Goal: Task Accomplishment & Management: Use online tool/utility

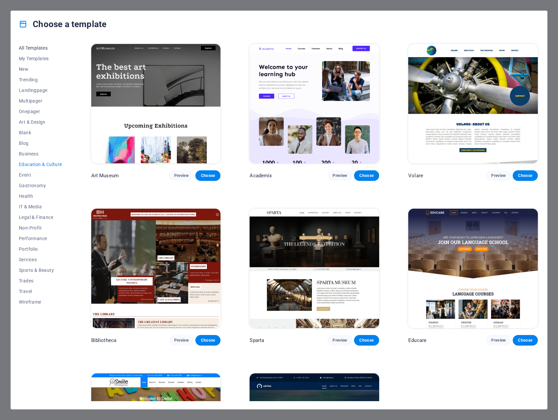
scroll to position [33, 0]
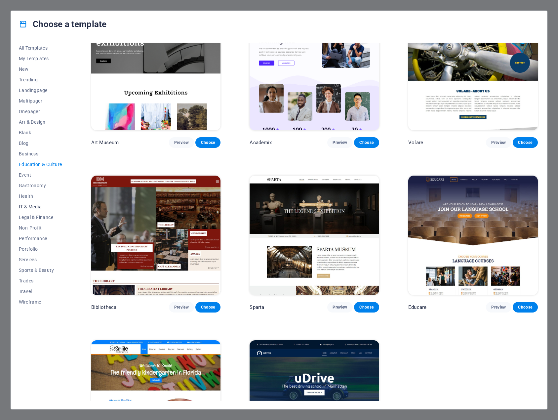
click at [28, 203] on button "IT & Media" at bounding box center [40, 206] width 43 height 11
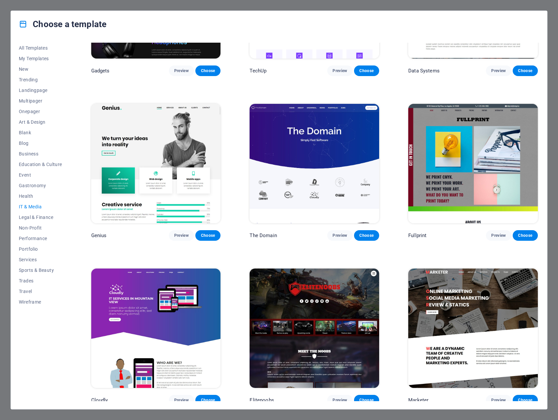
scroll to position [271, 0]
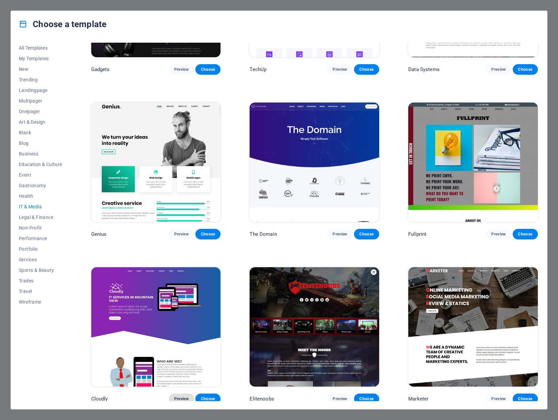
click at [184, 397] on span "Preview" at bounding box center [181, 398] width 15 height 5
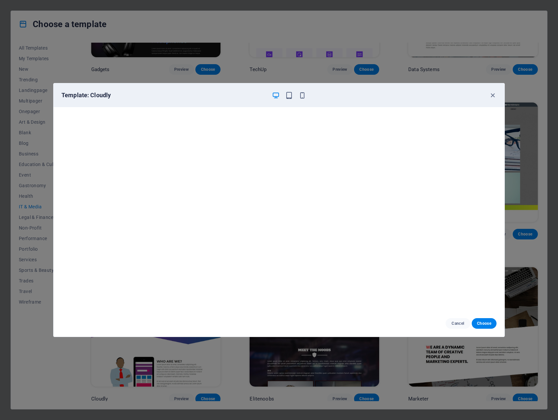
click at [487, 93] on div "Template: Cloudly" at bounding box center [274, 95] width 427 height 8
click at [490, 96] on icon "button" at bounding box center [493, 96] width 8 height 8
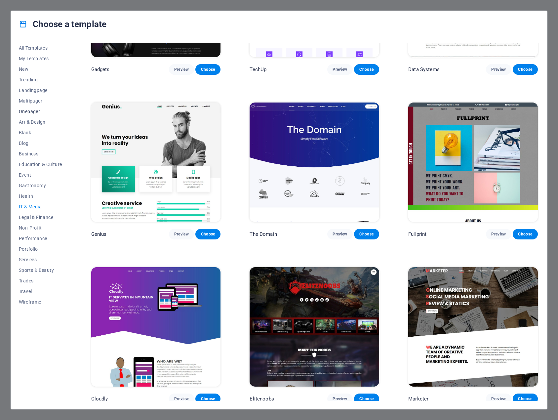
click at [32, 111] on span "Onepager" at bounding box center [40, 111] width 43 height 5
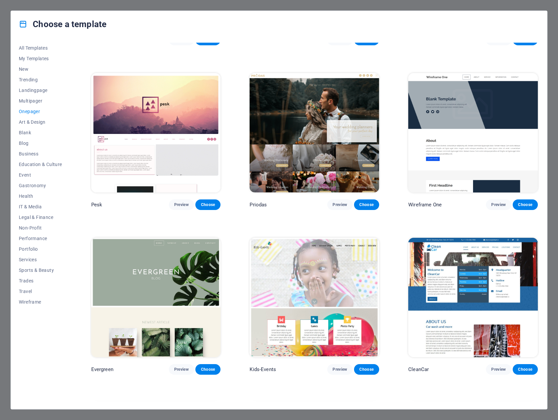
scroll to position [1090, 0]
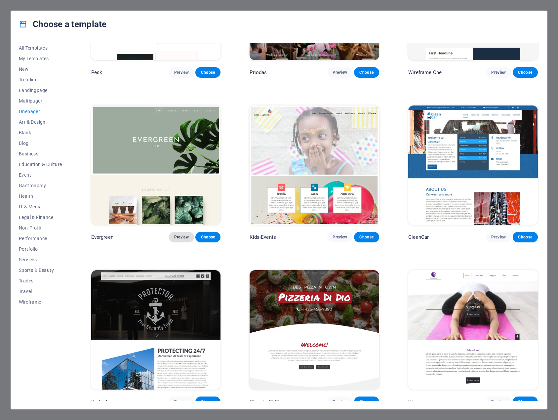
click at [175, 232] on button "Preview" at bounding box center [181, 237] width 25 height 11
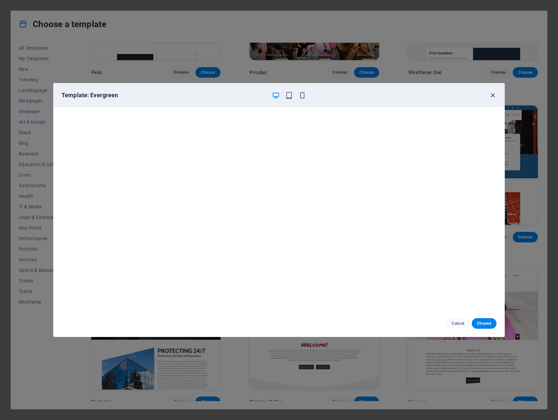
click at [491, 96] on icon "button" at bounding box center [493, 96] width 8 height 8
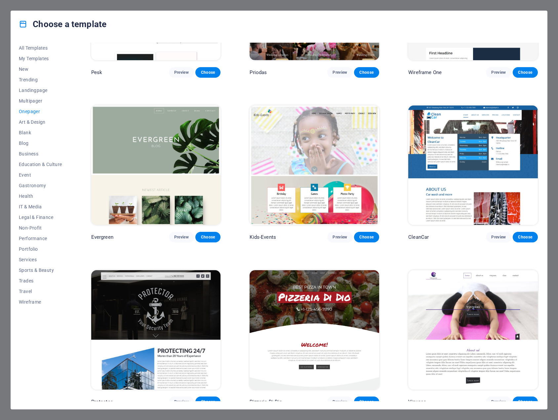
click at [540, 44] on div "All Templates My Templates New Trending Landingpage Multipager Onepager Art & D…" at bounding box center [279, 222] width 536 height 371
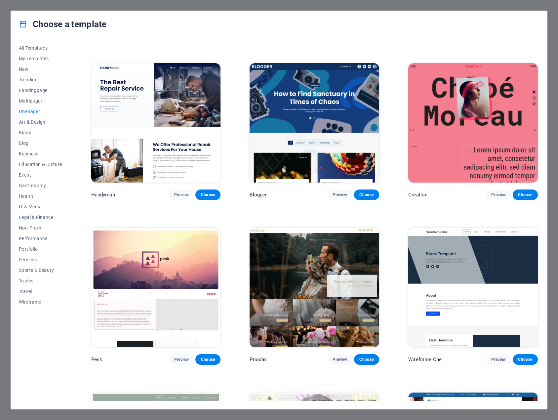
scroll to position [793, 0]
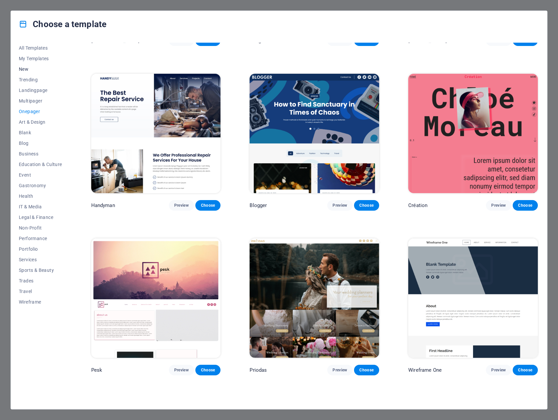
click at [27, 68] on span "New" at bounding box center [40, 68] width 43 height 5
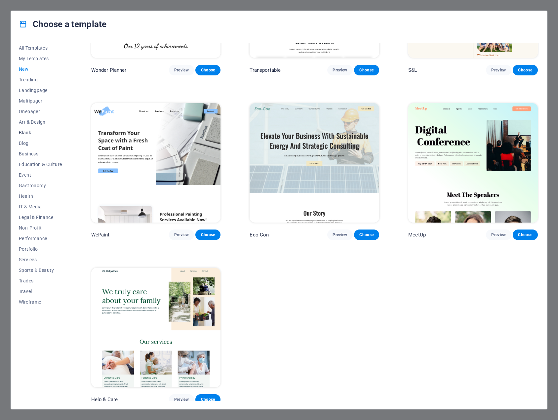
click at [21, 135] on span "Blank" at bounding box center [40, 132] width 43 height 5
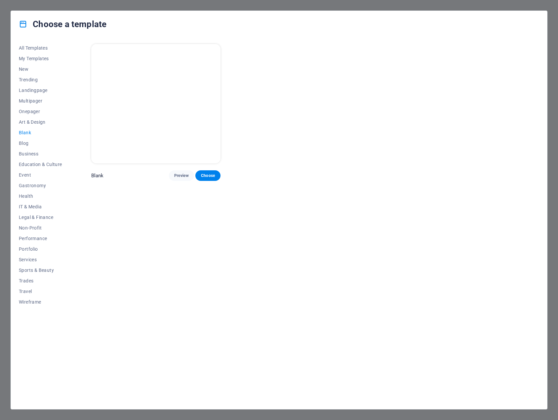
scroll to position [0, 0]
click at [181, 175] on span "Preview" at bounding box center [181, 175] width 15 height 5
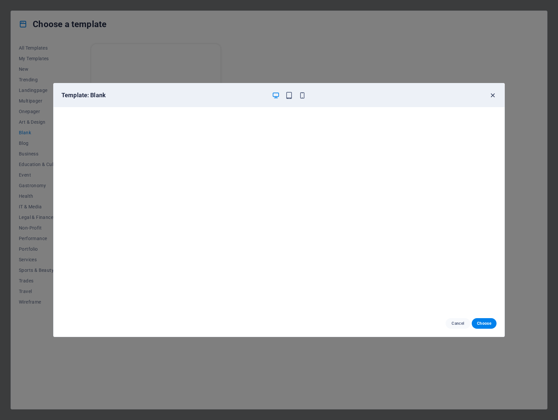
click at [494, 98] on icon "button" at bounding box center [493, 96] width 8 height 8
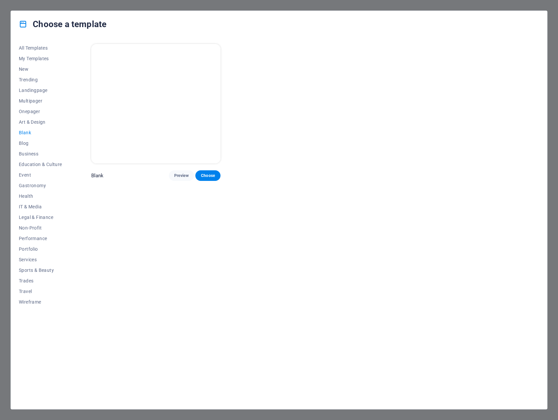
click at [149, 98] on img at bounding box center [156, 103] width 130 height 119
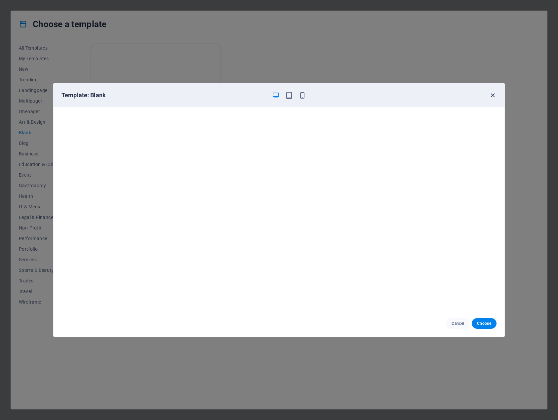
click at [490, 94] on icon "button" at bounding box center [493, 96] width 8 height 8
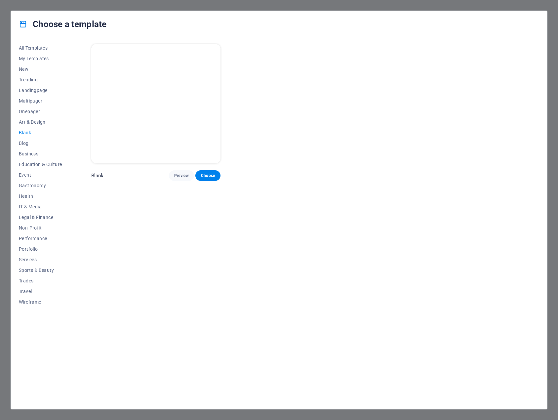
click at [536, 66] on div "Blank Preview Choose" at bounding box center [314, 112] width 449 height 138
click at [399, 75] on div "Blank Preview Choose" at bounding box center [314, 112] width 449 height 138
click at [126, 53] on img at bounding box center [156, 103] width 130 height 119
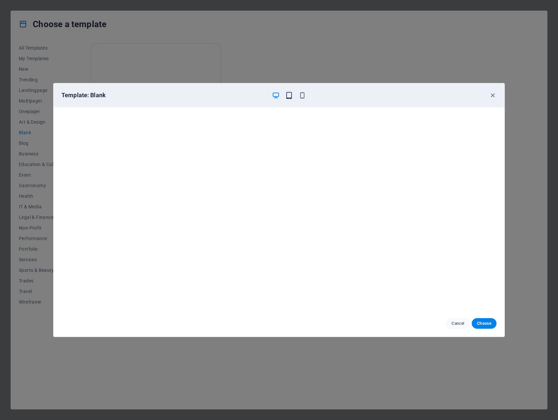
click at [290, 97] on icon "button" at bounding box center [289, 96] width 8 height 8
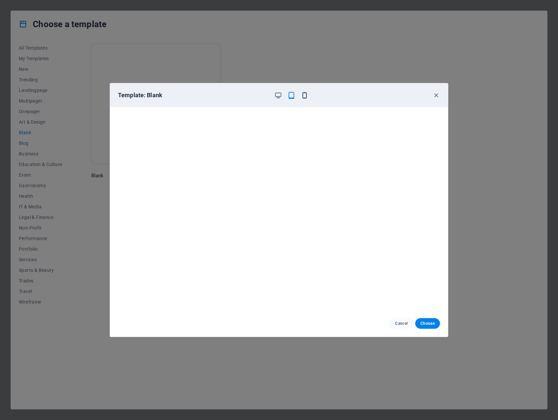
click at [301, 95] on icon "button" at bounding box center [305, 96] width 8 height 8
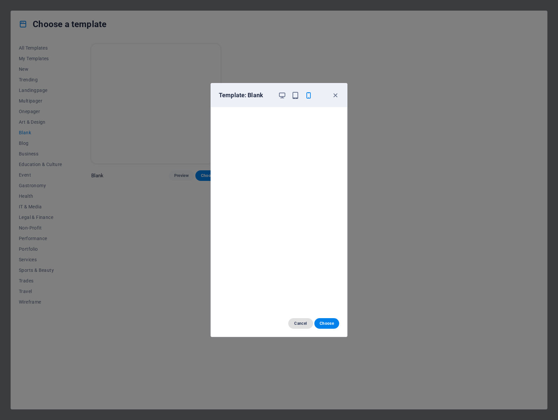
click at [296, 325] on span "Cancel" at bounding box center [300, 322] width 14 height 5
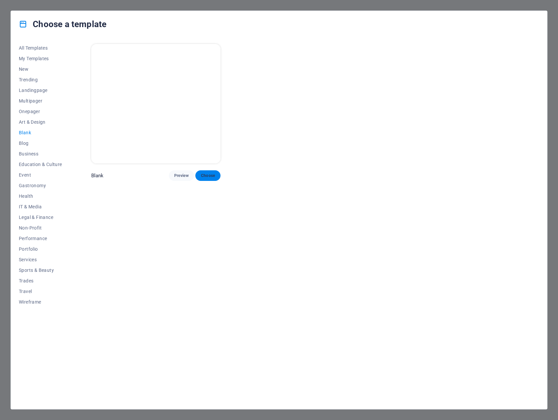
click at [214, 174] on span "Choose" at bounding box center [208, 175] width 15 height 5
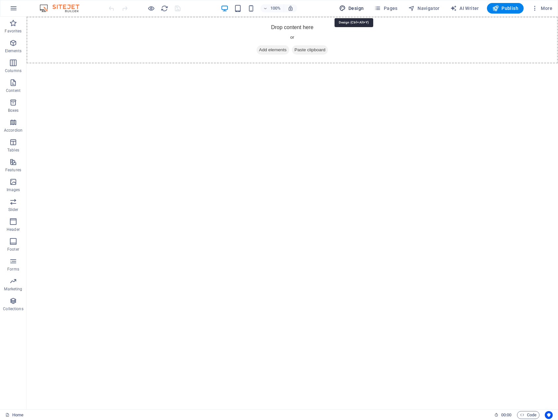
click at [353, 6] on span "Design" at bounding box center [351, 8] width 25 height 7
select select "px"
select select "400"
select select "px"
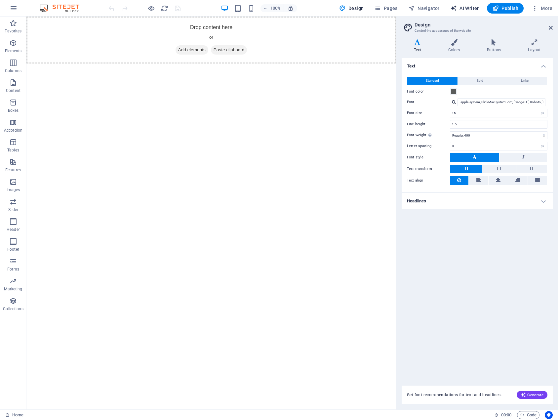
click at [461, 6] on span "AI Writer" at bounding box center [464, 8] width 29 height 7
select select "English"
